Goal: Task Accomplishment & Management: Manage account settings

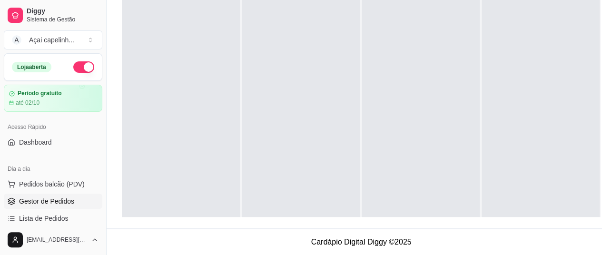
scroll to position [27, 0]
click at [74, 203] on span "Gestor de Pedidos" at bounding box center [46, 201] width 55 height 10
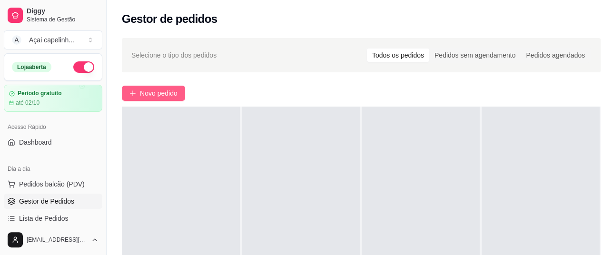
click at [149, 92] on span "Novo pedido" at bounding box center [159, 93] width 38 height 10
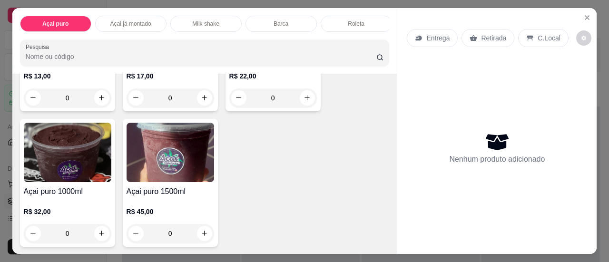
scroll to position [304, 0]
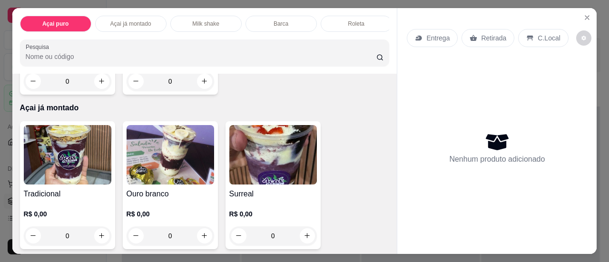
click at [202, 151] on img at bounding box center [171, 154] width 88 height 59
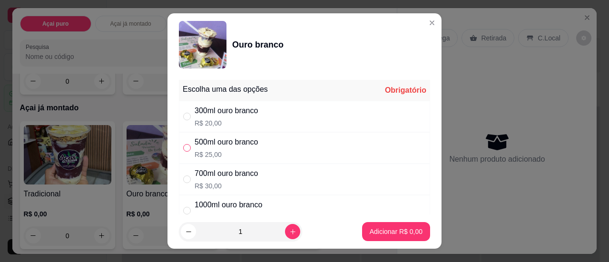
click at [183, 148] on input "" at bounding box center [187, 148] width 8 height 8
radio input "true"
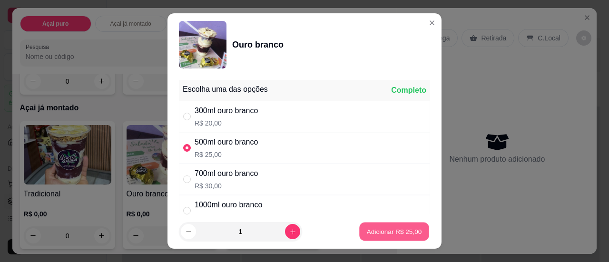
click at [405, 224] on button "Adicionar R$ 25,00" at bounding box center [394, 232] width 70 height 19
type input "1"
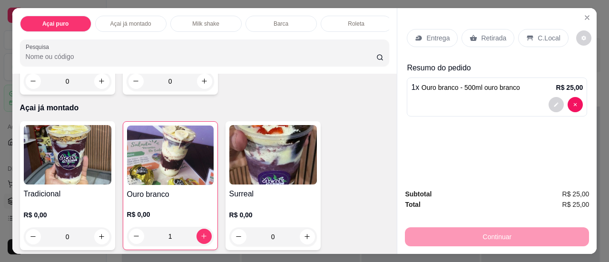
click at [426, 33] on p "Entrega" at bounding box center [437, 38] width 23 height 10
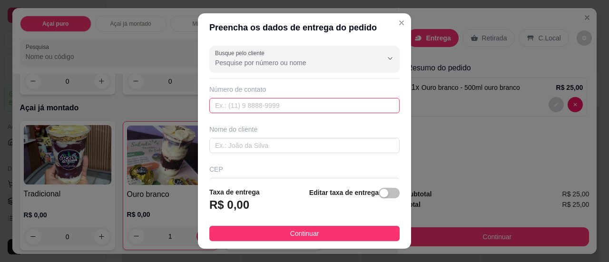
click at [309, 105] on input "text" at bounding box center [304, 105] width 190 height 15
type input "[DATE]-[DATE]"
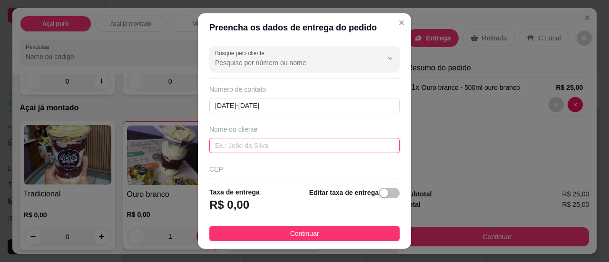
click at [273, 143] on input "text" at bounding box center [304, 145] width 190 height 15
type input "cliente"
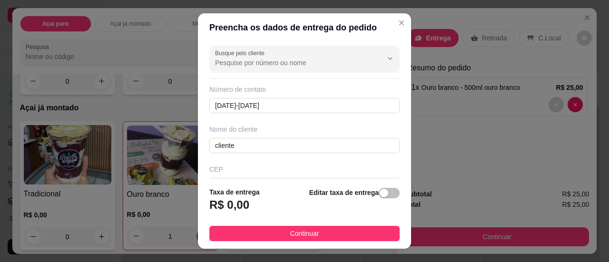
scroll to position [121, 0]
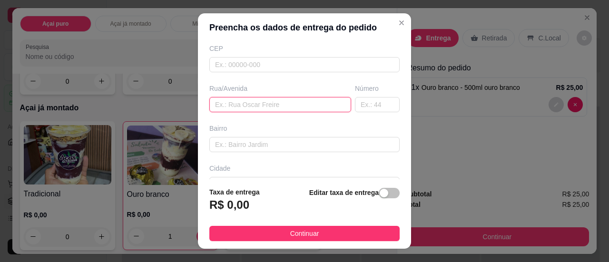
click at [253, 104] on input "text" at bounding box center [280, 104] width 142 height 15
type input "rua governador [PERSON_NAME]"
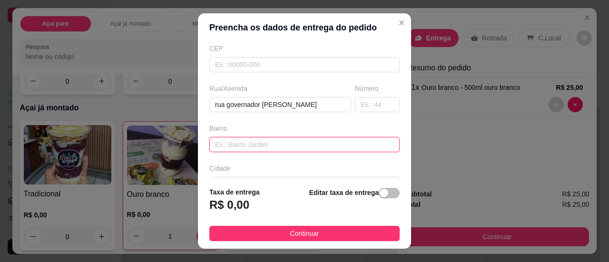
click at [256, 144] on input "text" at bounding box center [304, 144] width 190 height 15
type input "centro"
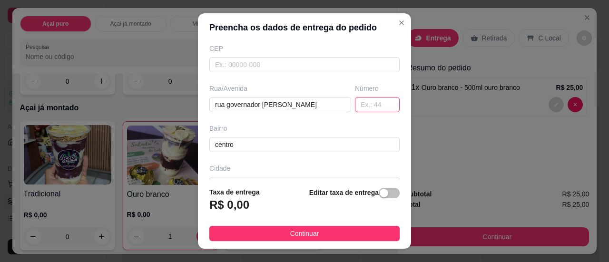
click at [363, 105] on input "text" at bounding box center [377, 104] width 45 height 15
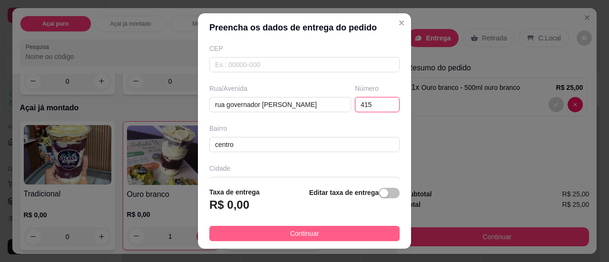
type input "415"
click at [312, 238] on button "Continuar" at bounding box center [304, 233] width 190 height 15
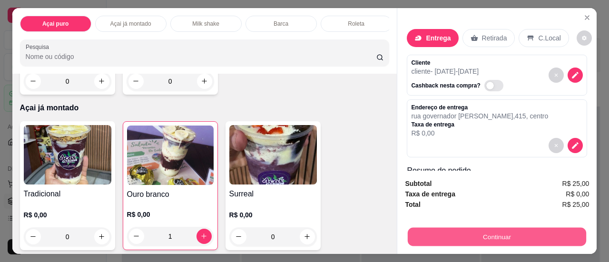
click at [507, 236] on button "Continuar" at bounding box center [497, 237] width 178 height 19
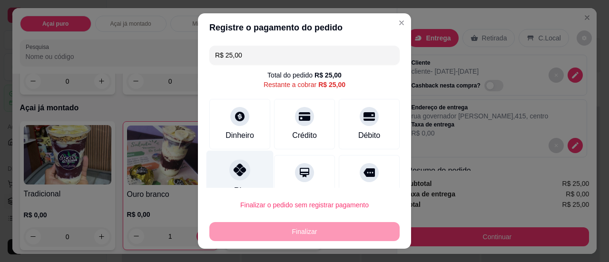
click at [232, 178] on div at bounding box center [239, 169] width 21 height 21
type input "R$ 0,00"
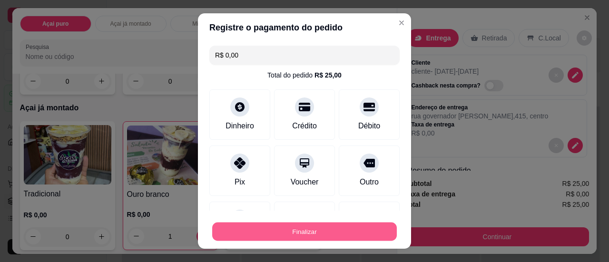
click at [302, 228] on button "Finalizar" at bounding box center [304, 232] width 185 height 19
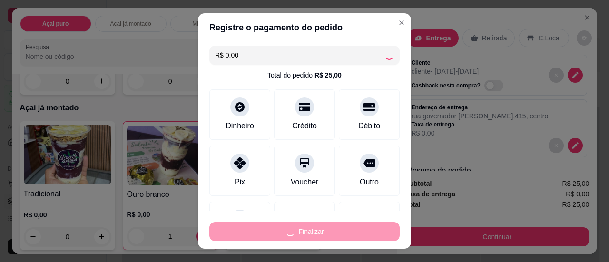
type input "0"
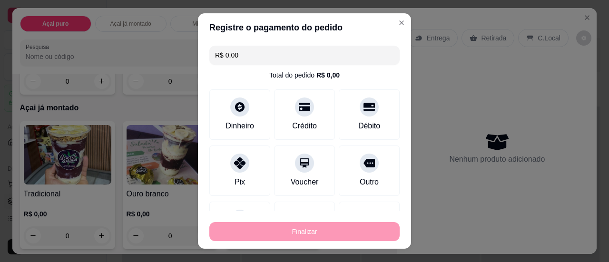
type input "-R$ 25,00"
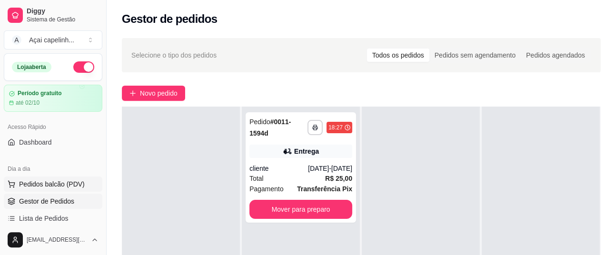
click at [57, 177] on button "Pedidos balcão (PDV)" at bounding box center [53, 183] width 98 height 15
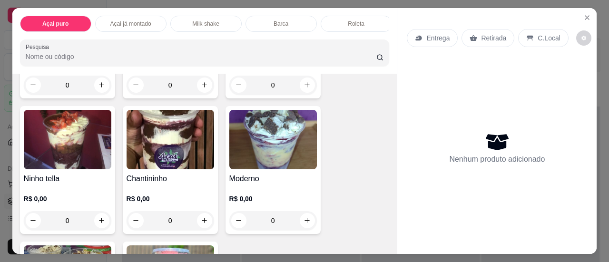
scroll to position [609, 0]
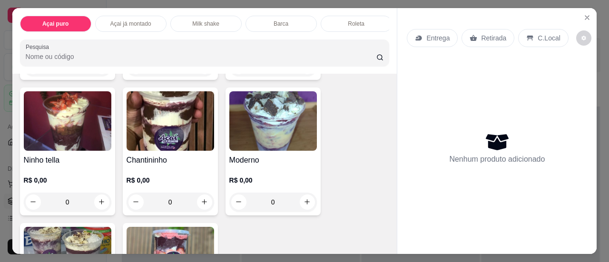
click at [49, 147] on img at bounding box center [68, 120] width 88 height 59
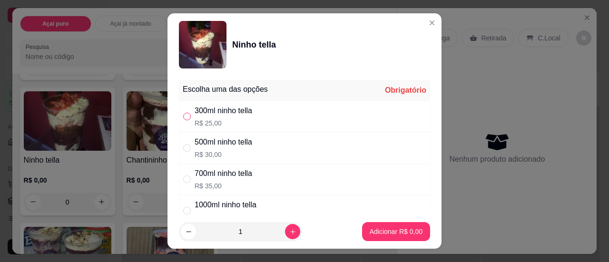
click at [183, 118] on input "" at bounding box center [187, 117] width 8 height 8
radio input "true"
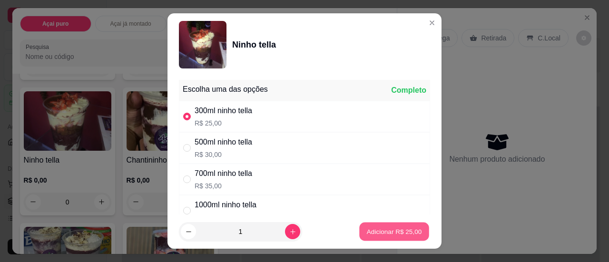
click at [383, 234] on p "Adicionar R$ 25,00" at bounding box center [394, 231] width 55 height 9
type input "1"
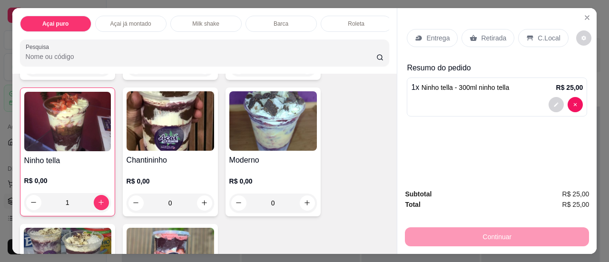
click at [526, 29] on div "C.Local" at bounding box center [543, 38] width 50 height 18
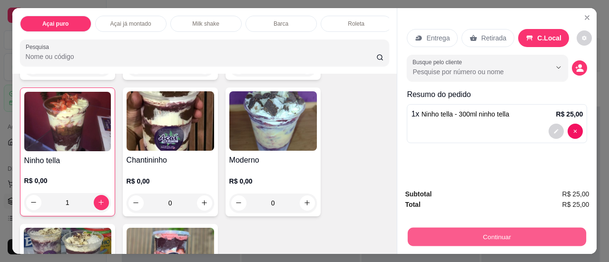
click at [513, 233] on button "Continuar" at bounding box center [497, 237] width 178 height 19
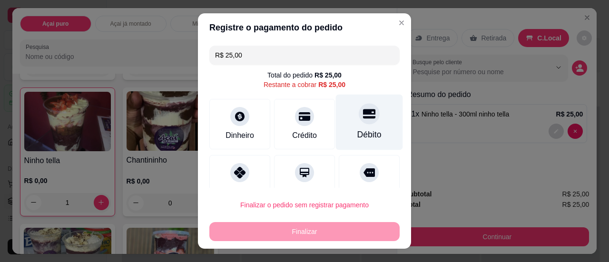
click at [363, 115] on icon at bounding box center [369, 113] width 12 height 12
type input "R$ 0,00"
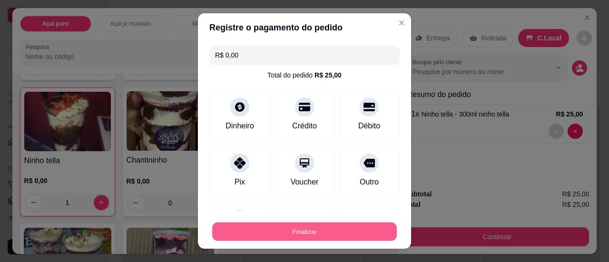
click at [316, 227] on button "Finalizar" at bounding box center [304, 232] width 185 height 19
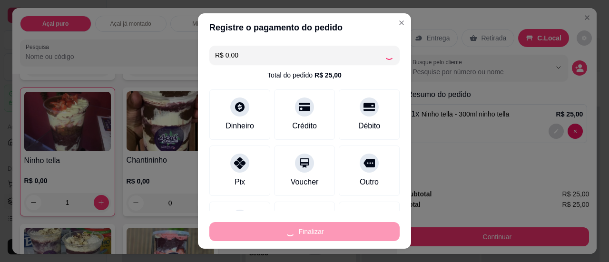
type input "0"
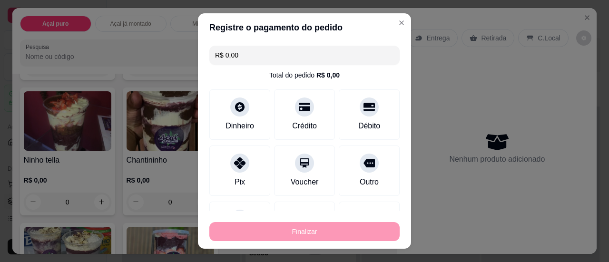
type input "-R$ 25,00"
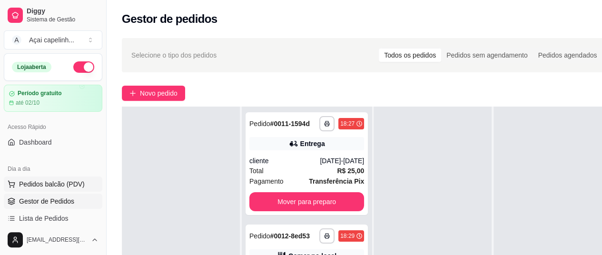
click at [78, 183] on span "Pedidos balcão (PDV)" at bounding box center [52, 184] width 66 height 10
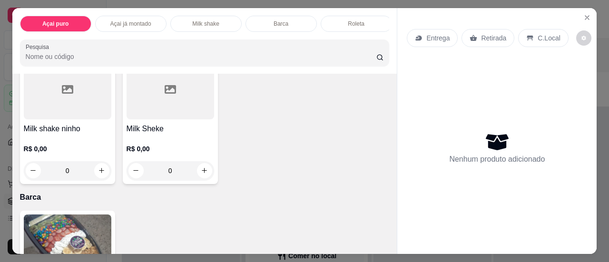
scroll to position [1218, 0]
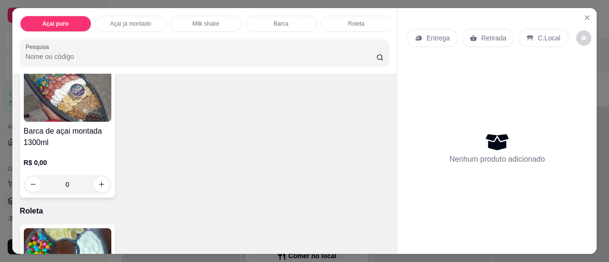
click at [385, 201] on div "Item avulso Açai puro Açai puro 300ml R$ 13,00 0 Açai puro 500ml R$ 17,00 0 Aça…" at bounding box center [204, 164] width 385 height 181
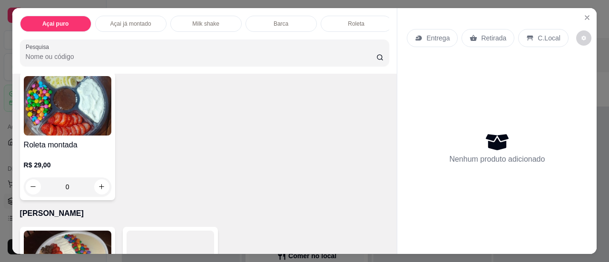
scroll to position [1523, 0]
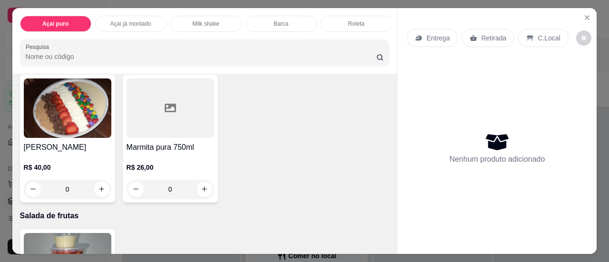
click at [203, 127] on div at bounding box center [171, 107] width 88 height 59
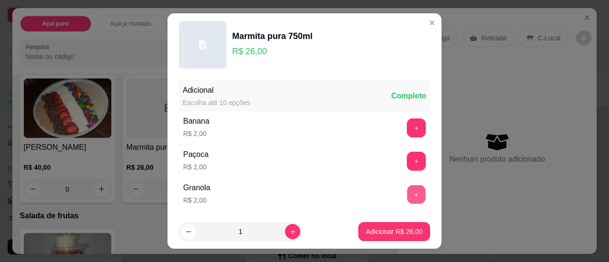
click at [407, 193] on button "+" at bounding box center [416, 194] width 19 height 19
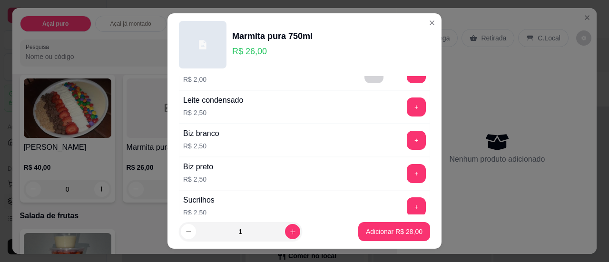
scroll to position [122, 0]
click at [407, 108] on button "+" at bounding box center [416, 106] width 19 height 19
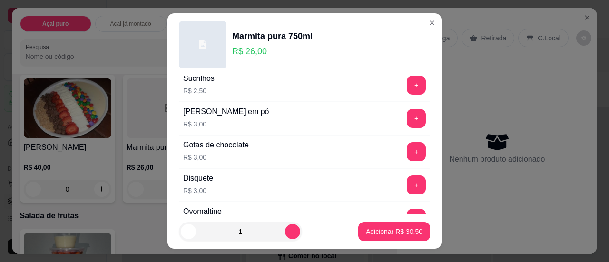
scroll to position [243, 0]
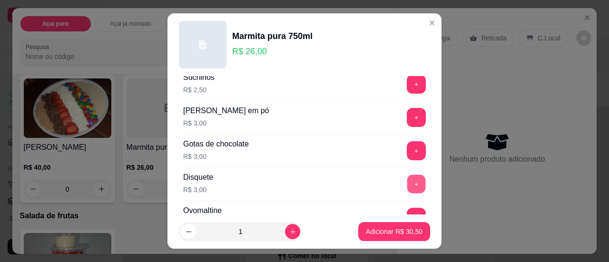
click at [407, 178] on button "+" at bounding box center [416, 184] width 19 height 19
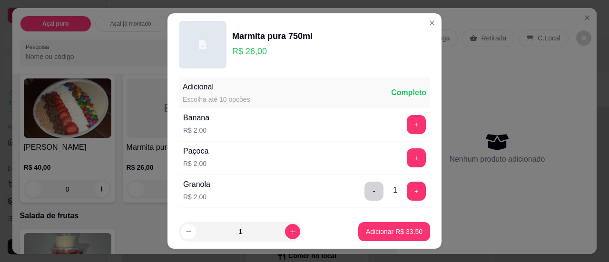
scroll to position [0, 0]
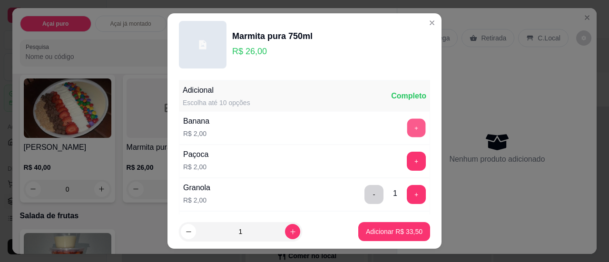
click at [407, 125] on button "+" at bounding box center [416, 127] width 19 height 19
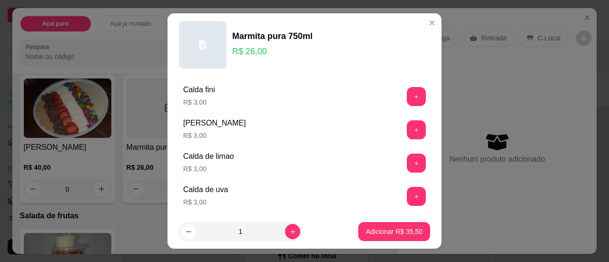
scroll to position [852, 0]
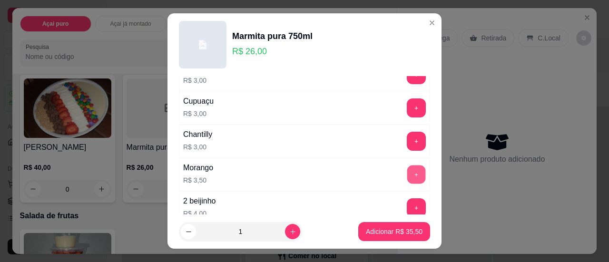
click at [407, 165] on button "+" at bounding box center [416, 174] width 19 height 19
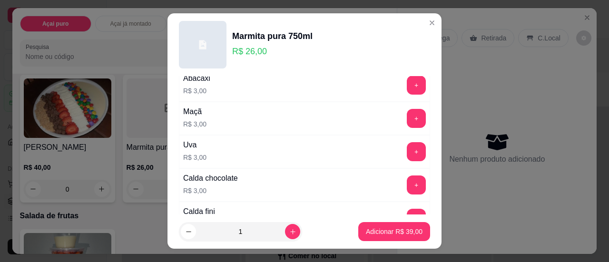
scroll to position [487, 0]
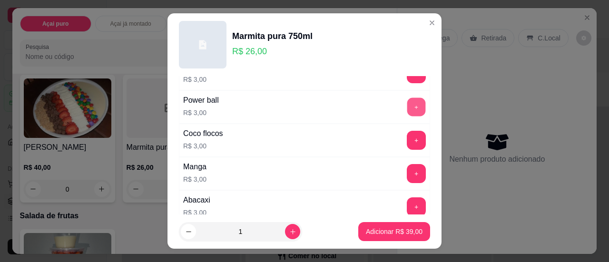
click at [407, 107] on button "+" at bounding box center [416, 106] width 19 height 19
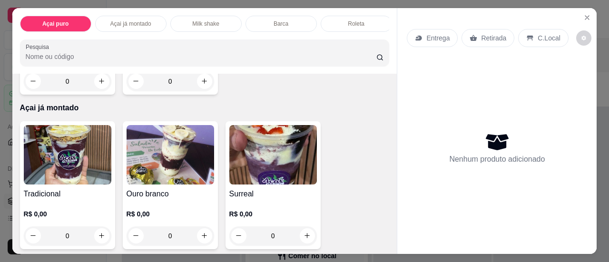
scroll to position [152, 0]
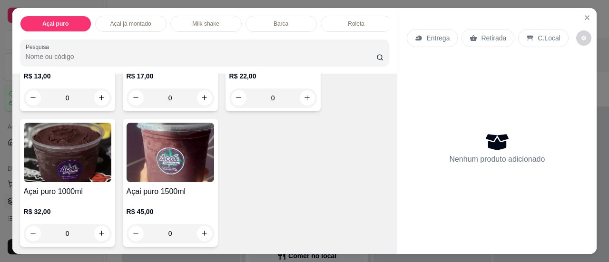
click at [90, 172] on img at bounding box center [68, 152] width 88 height 59
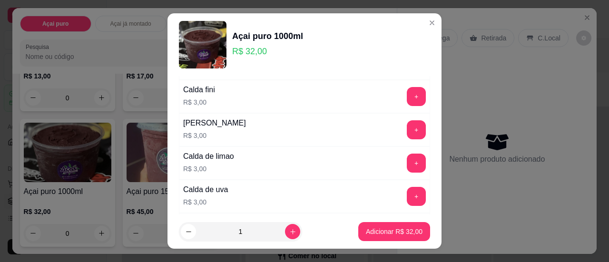
scroll to position [852, 0]
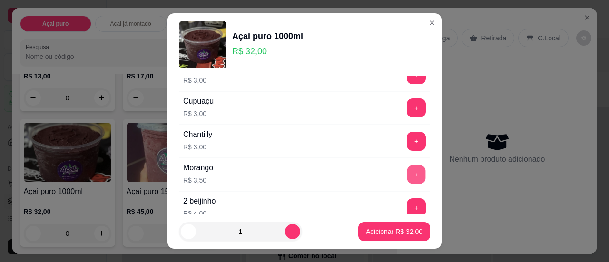
click at [407, 165] on button "+" at bounding box center [416, 174] width 19 height 19
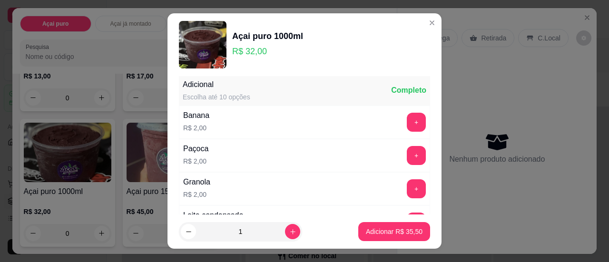
scroll to position [0, 0]
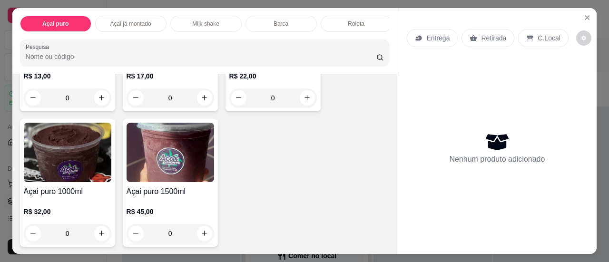
click at [97, 172] on img at bounding box center [68, 152] width 88 height 59
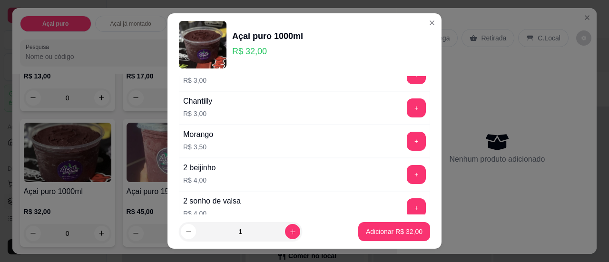
scroll to position [867, 0]
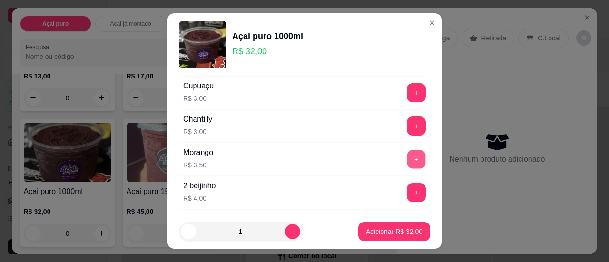
click at [407, 150] on button "+" at bounding box center [416, 159] width 19 height 19
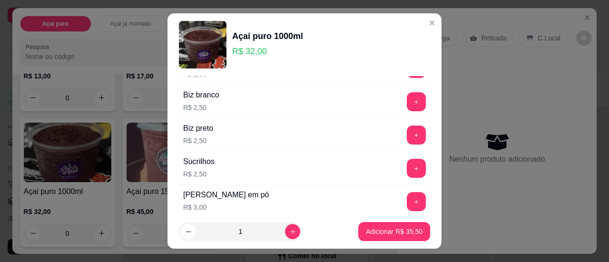
scroll to position [137, 0]
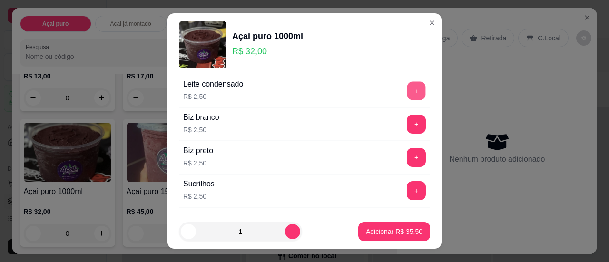
click at [407, 87] on button "+" at bounding box center [416, 90] width 19 height 19
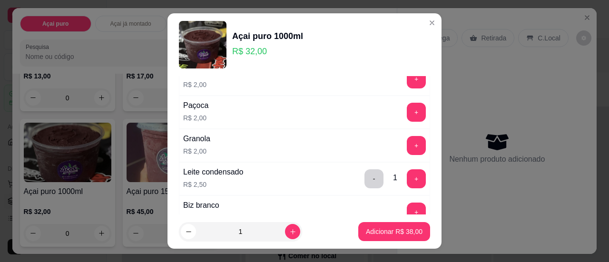
scroll to position [42, 0]
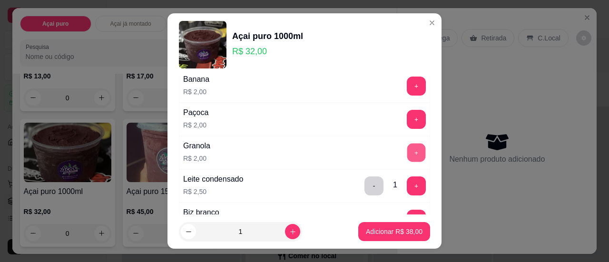
click at [407, 144] on button "+" at bounding box center [416, 152] width 19 height 19
click at [403, 77] on div "+" at bounding box center [416, 86] width 27 height 19
click at [407, 84] on button "+" at bounding box center [416, 86] width 19 height 19
click at [364, 79] on button "-" at bounding box center [373, 86] width 19 height 19
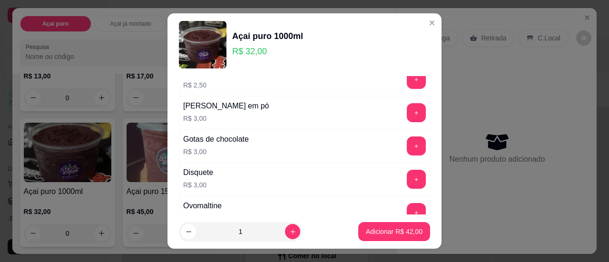
scroll to position [270, 0]
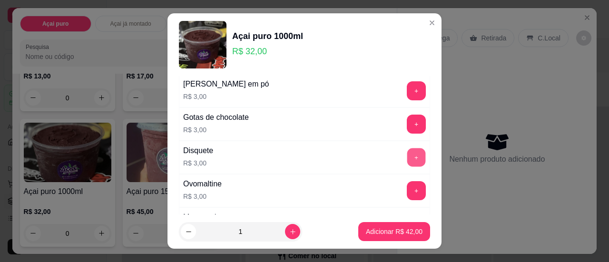
click at [407, 157] on button "+" at bounding box center [416, 157] width 19 height 19
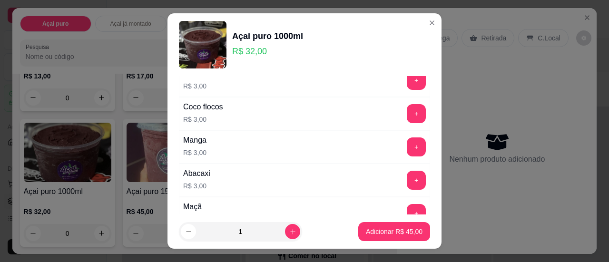
scroll to position [392, 0]
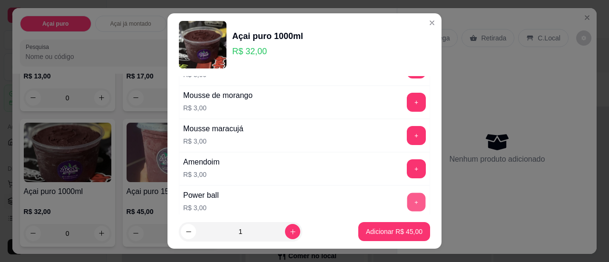
click at [407, 193] on button "+" at bounding box center [416, 202] width 19 height 19
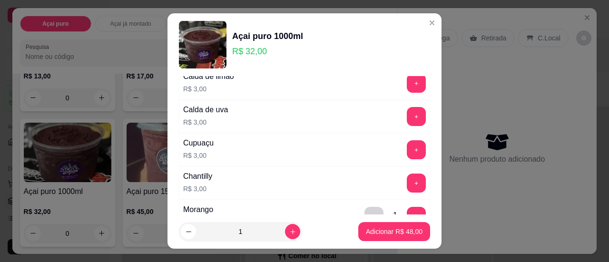
scroll to position [829, 0]
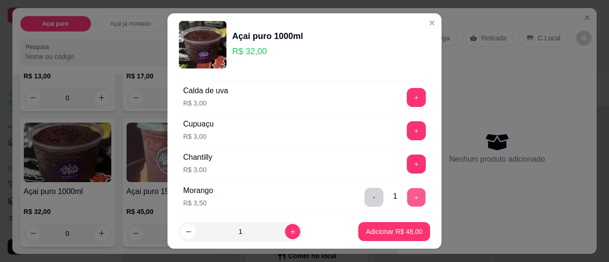
click at [407, 188] on button "+" at bounding box center [416, 197] width 19 height 19
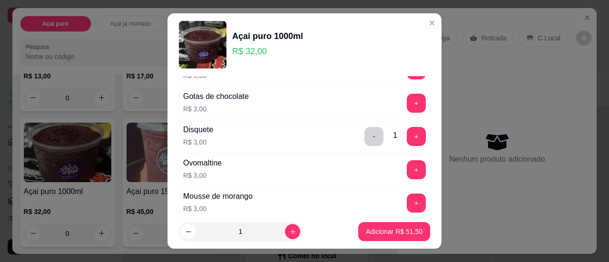
scroll to position [0, 0]
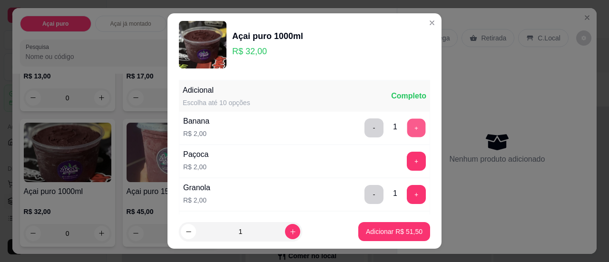
click at [407, 128] on button "+" at bounding box center [416, 127] width 19 height 19
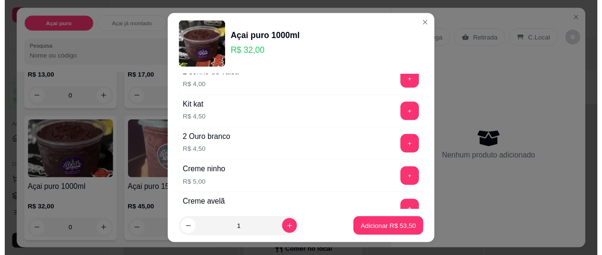
scroll to position [1120, 0]
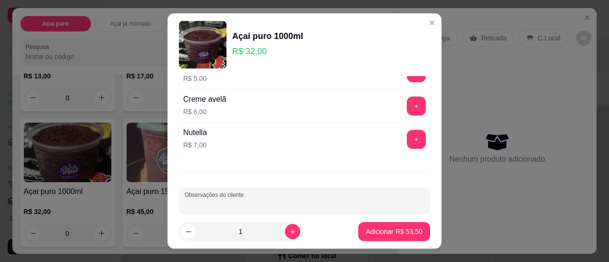
drag, startPoint x: 360, startPoint y: 192, endPoint x: 351, endPoint y: 181, distance: 13.8
click at [351, 191] on div at bounding box center [305, 200] width 240 height 19
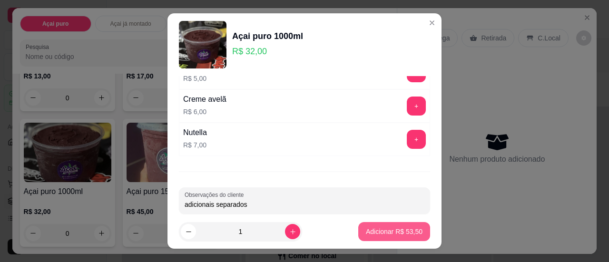
type input "adicionais separados"
click at [396, 226] on button "Adicionar R$ 53,50" at bounding box center [394, 232] width 70 height 19
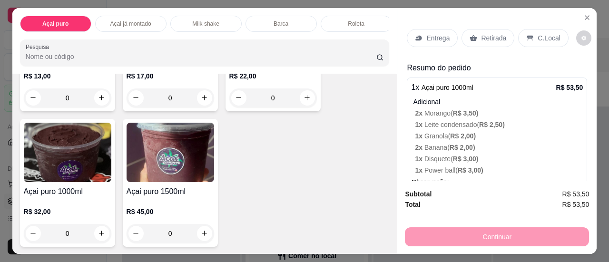
click at [537, 33] on p "C.Local" at bounding box center [548, 38] width 22 height 10
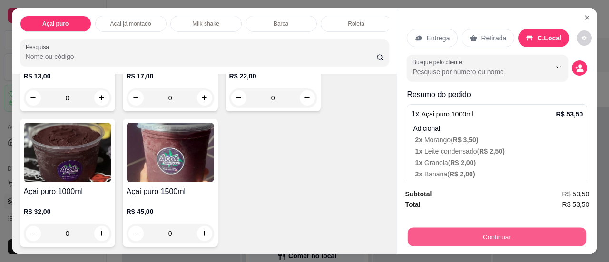
click at [498, 234] on button "Continuar" at bounding box center [497, 237] width 178 height 19
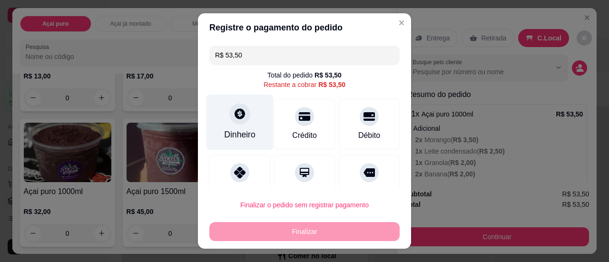
click at [245, 138] on div "Dinheiro" at bounding box center [239, 134] width 31 height 12
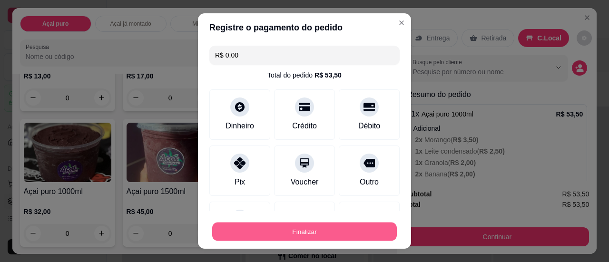
click at [311, 233] on button "Finalizar" at bounding box center [304, 232] width 185 height 19
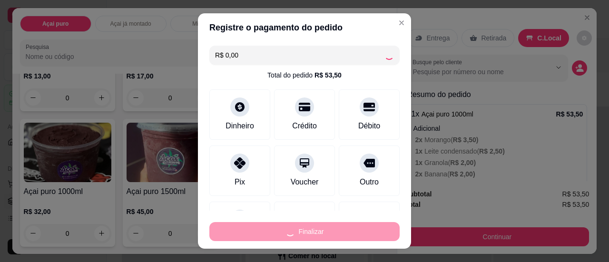
type input "-R$ 53,50"
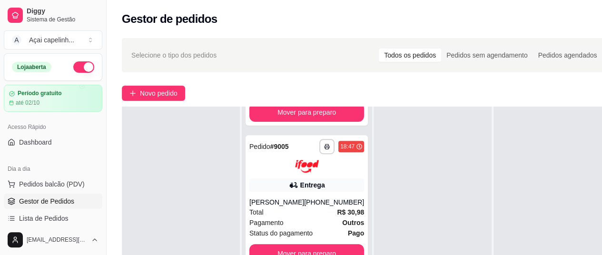
scroll to position [248, 0]
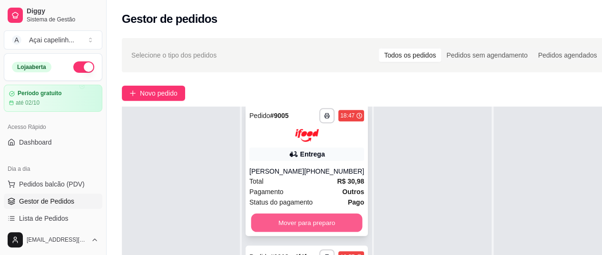
click at [305, 216] on button "Mover para preparo" at bounding box center [306, 222] width 111 height 19
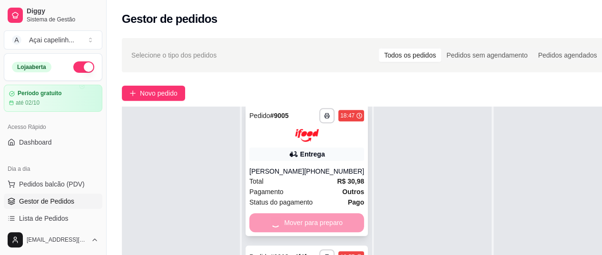
scroll to position [107, 0]
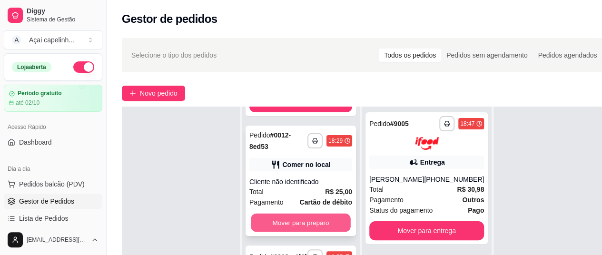
click at [310, 219] on button "Mover para preparo" at bounding box center [301, 223] width 100 height 19
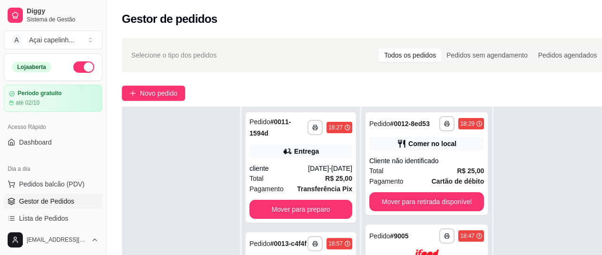
scroll to position [0, 0]
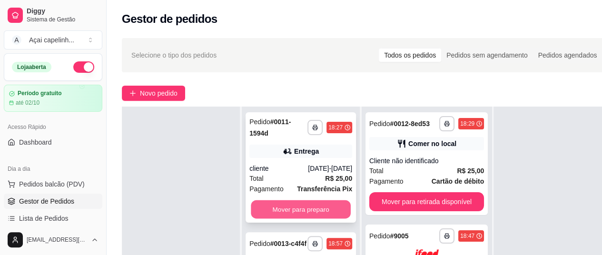
click at [313, 203] on button "Mover para preparo" at bounding box center [301, 209] width 100 height 19
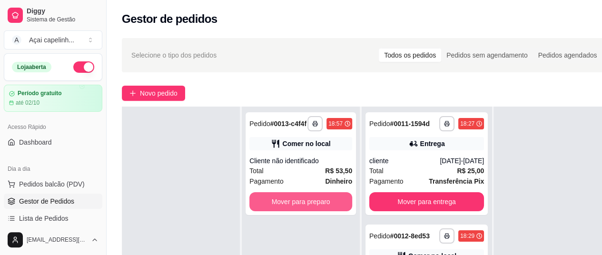
click at [313, 203] on button "Mover para preparo" at bounding box center [300, 201] width 103 height 19
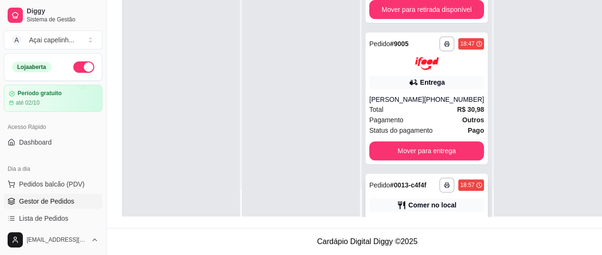
scroll to position [158, 0]
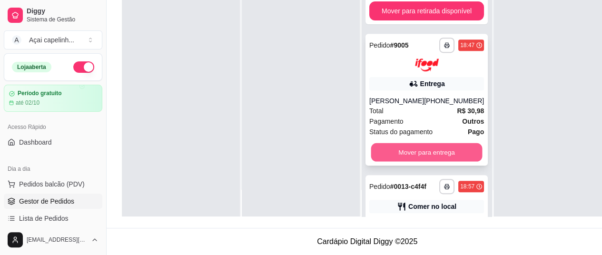
click at [449, 147] on button "Mover para entrega" at bounding box center [426, 152] width 111 height 19
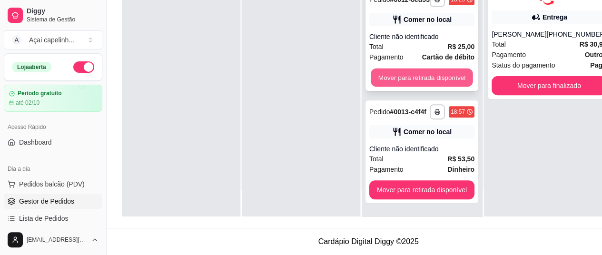
click at [451, 73] on button "Mover para retirada disponível" at bounding box center [421, 77] width 102 height 19
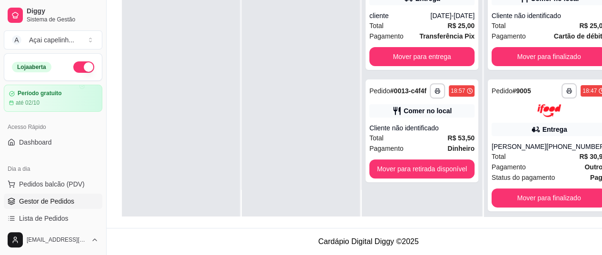
scroll to position [0, 0]
